Goal: Find specific page/section: Find specific page/section

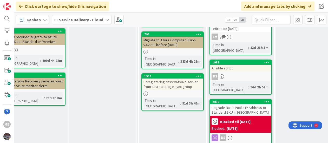
scroll to position [280, 15]
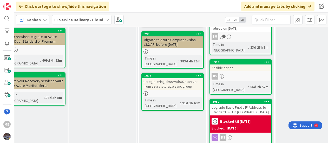
click at [235, 104] on div "Upgrade Basic Public IP Address to Standard SKU in [GEOGRAPHIC_DATA]" at bounding box center [240, 109] width 61 height 11
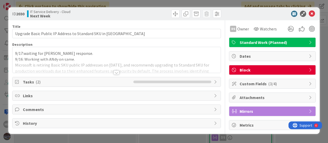
click at [117, 71] on div at bounding box center [117, 72] width 6 height 4
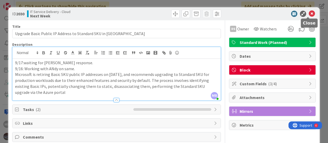
click at [310, 14] on icon at bounding box center [312, 14] width 6 height 6
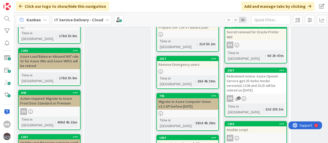
scroll to position [216, 0]
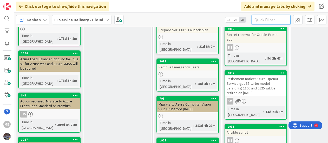
click at [266, 21] on input "text" at bounding box center [270, 19] width 39 height 9
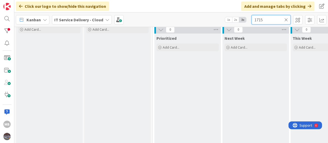
scroll to position [0, 0]
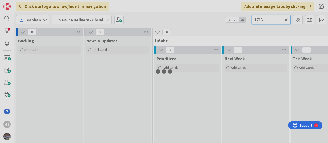
type input "1715"
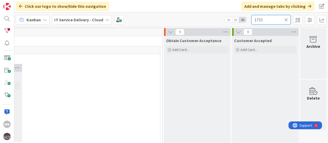
scroll to position [0, 617]
click at [286, 19] on icon at bounding box center [286, 19] width 4 height 5
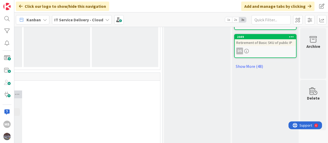
scroll to position [278, 617]
click at [248, 67] on link "Show More (48)" at bounding box center [265, 66] width 62 height 8
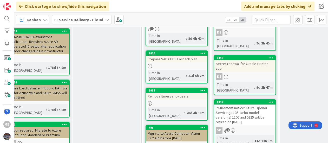
scroll to position [187, 0]
